Goal: Information Seeking & Learning: Understand process/instructions

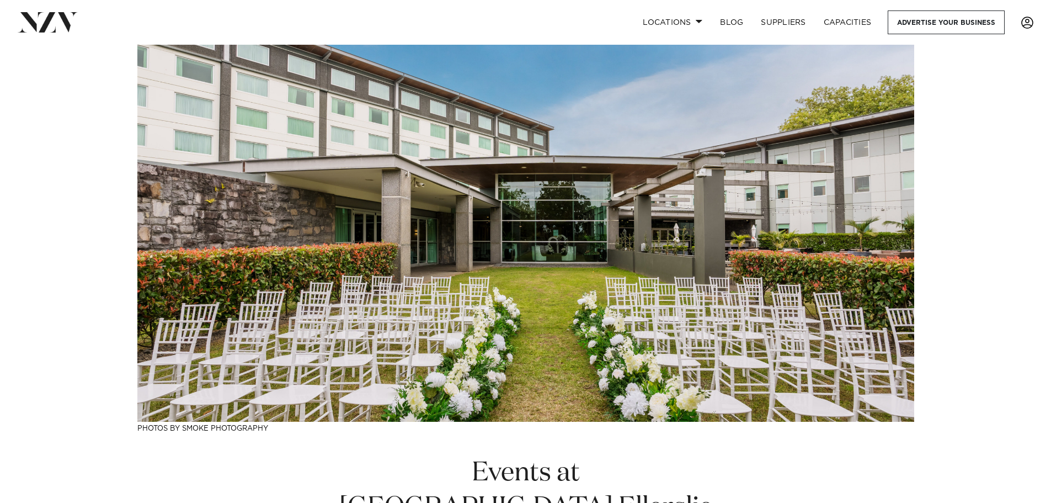
click at [1024, 24] on span at bounding box center [1027, 23] width 12 height 12
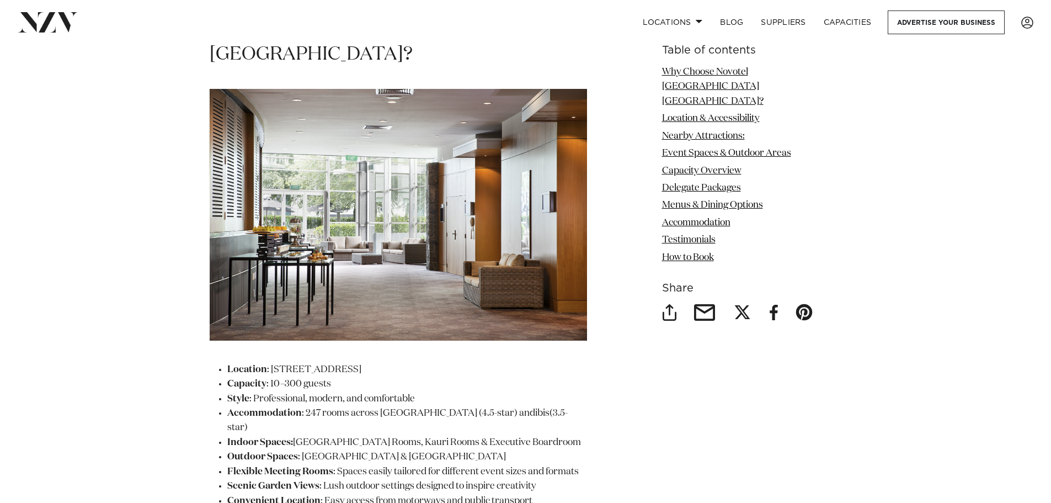
scroll to position [1490, 0]
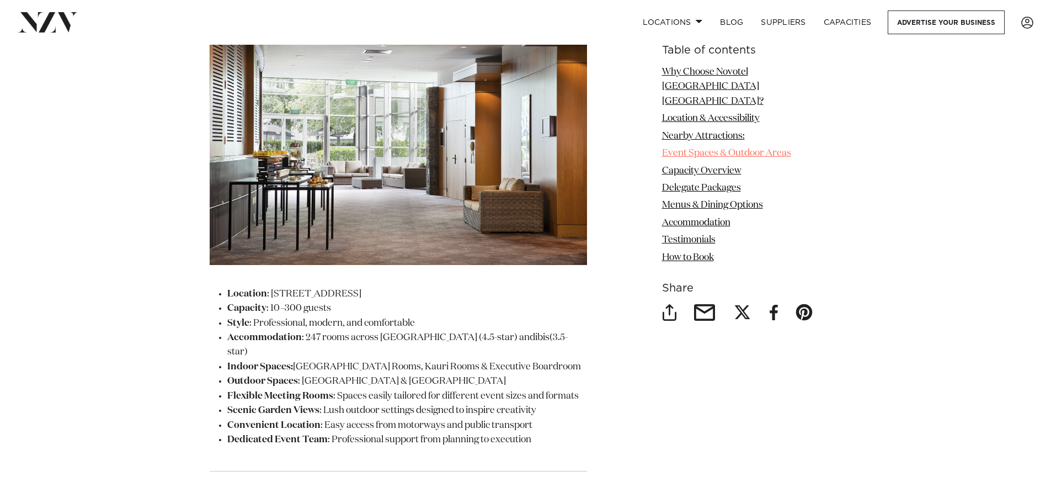
click at [748, 148] on link "Event Spaces & Outdoor Areas" at bounding box center [726, 152] width 129 height 9
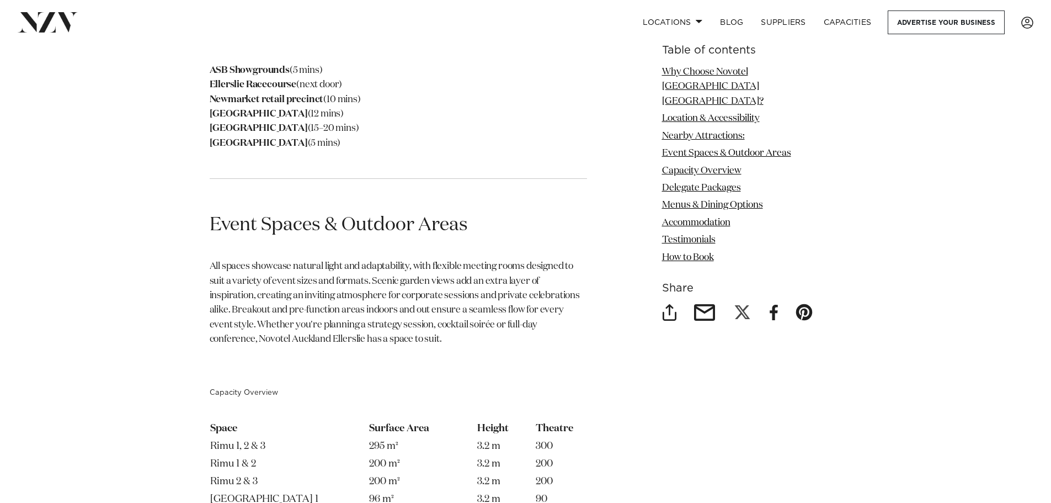
scroll to position [2164, 0]
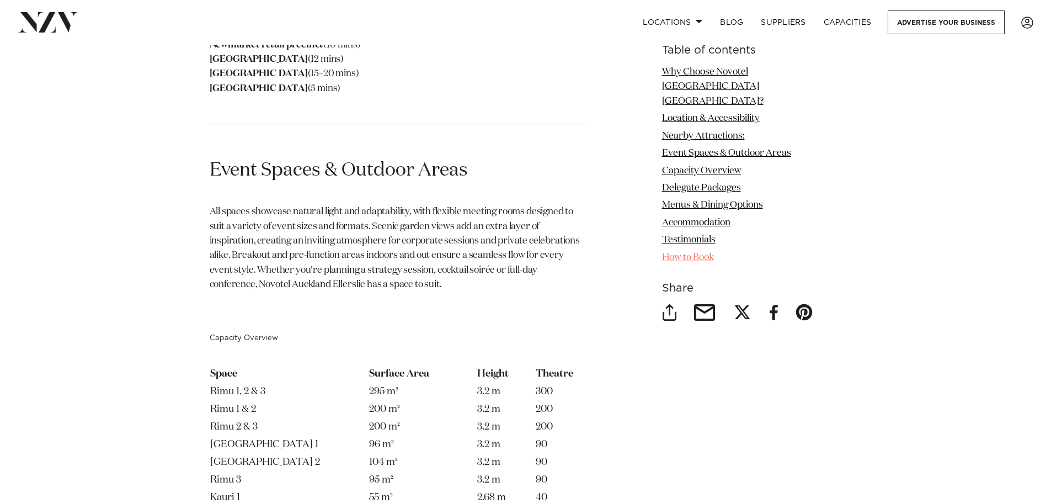
click at [714, 253] on link "How to Book" at bounding box center [688, 257] width 52 height 9
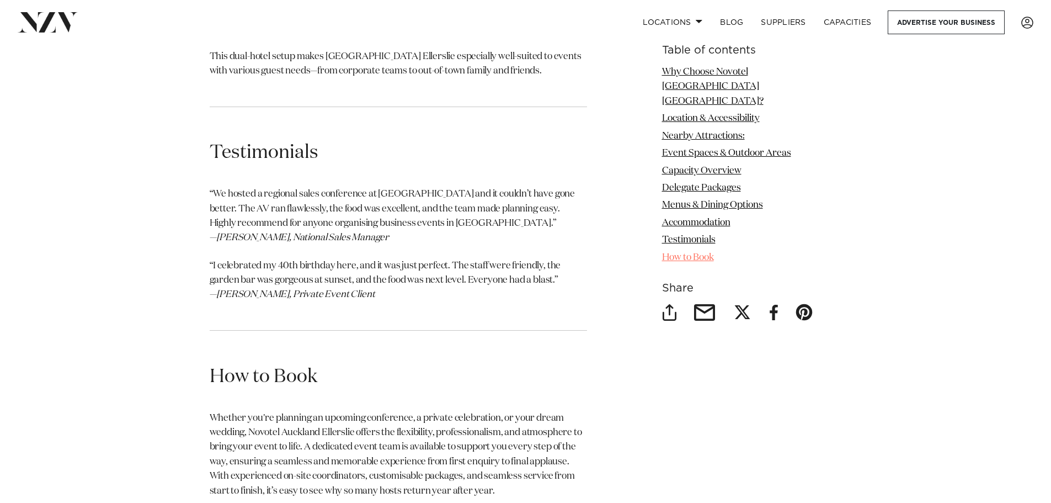
scroll to position [5843, 0]
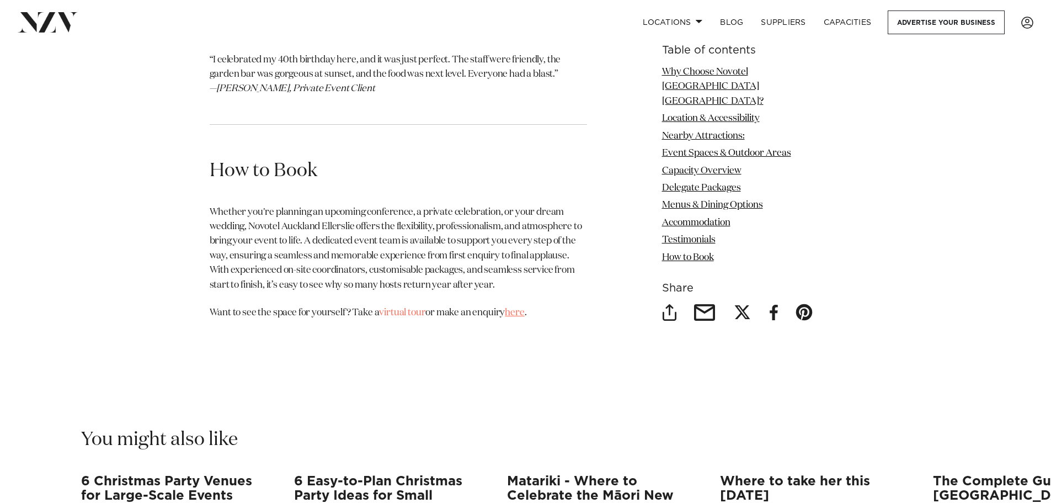
click at [521, 308] on link "here" at bounding box center [514, 312] width 19 height 9
